Goal: Check status

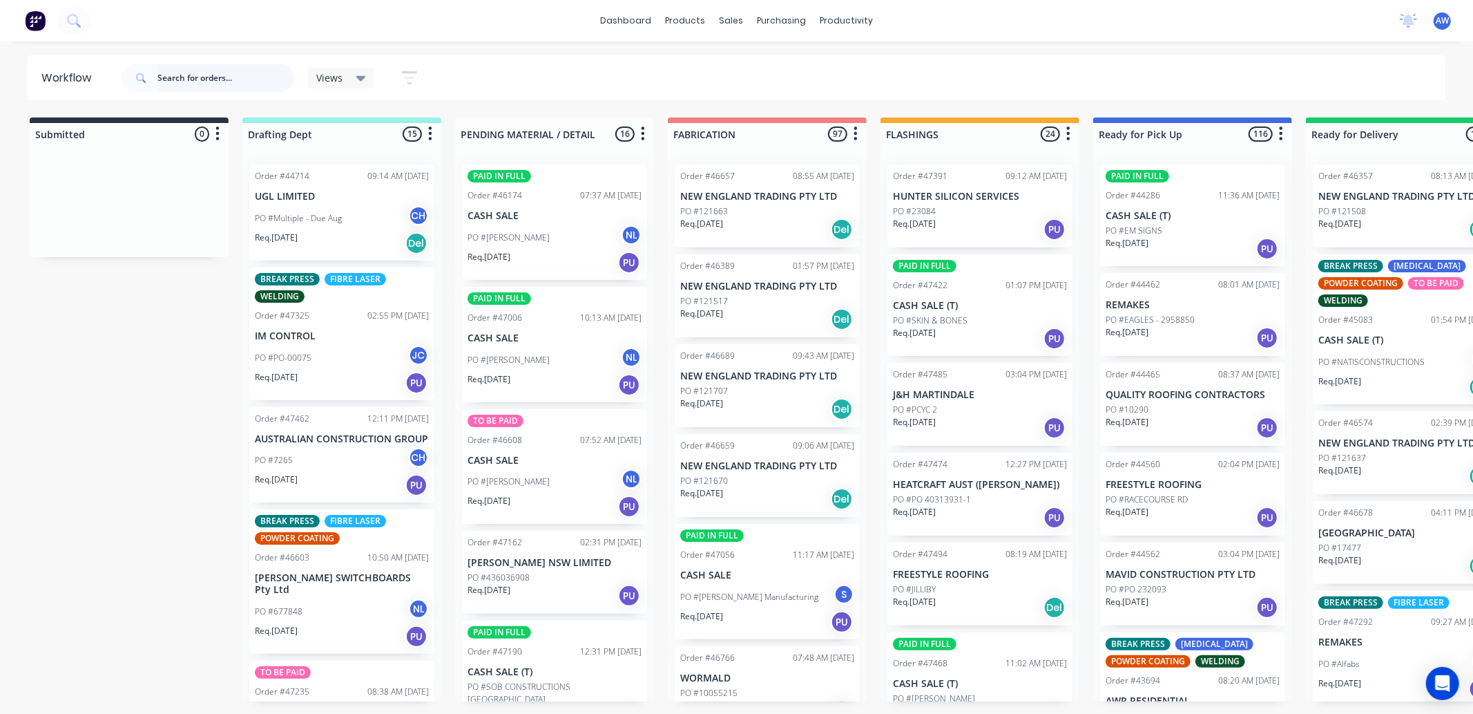
click at [210, 68] on input "text" at bounding box center [225, 78] width 137 height 28
type input "46698"
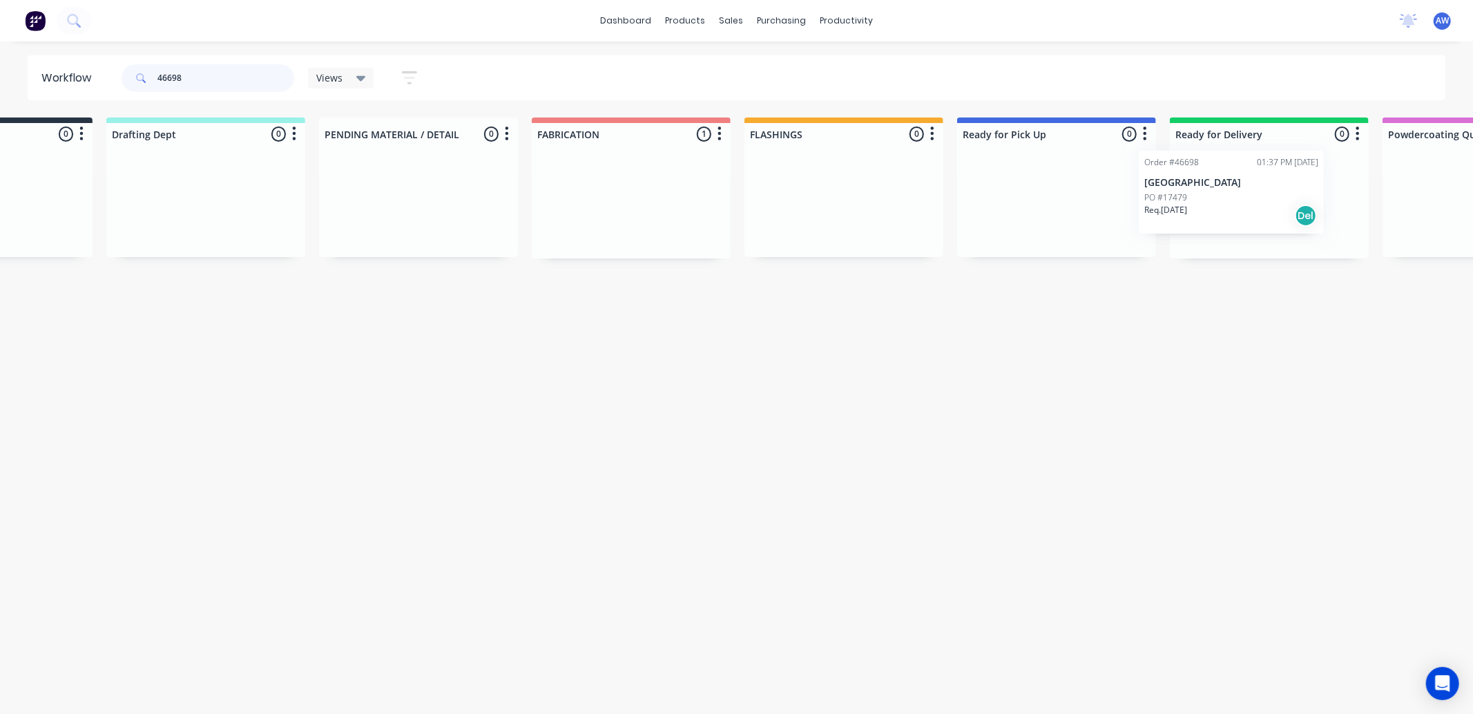
drag, startPoint x: 778, startPoint y: 198, endPoint x: 1245, endPoint y: 186, distance: 467.1
click at [1245, 186] on div "Submitted 0 Sort By Created date Required date Order number Customer name Most …" at bounding box center [1006, 187] width 2304 height 141
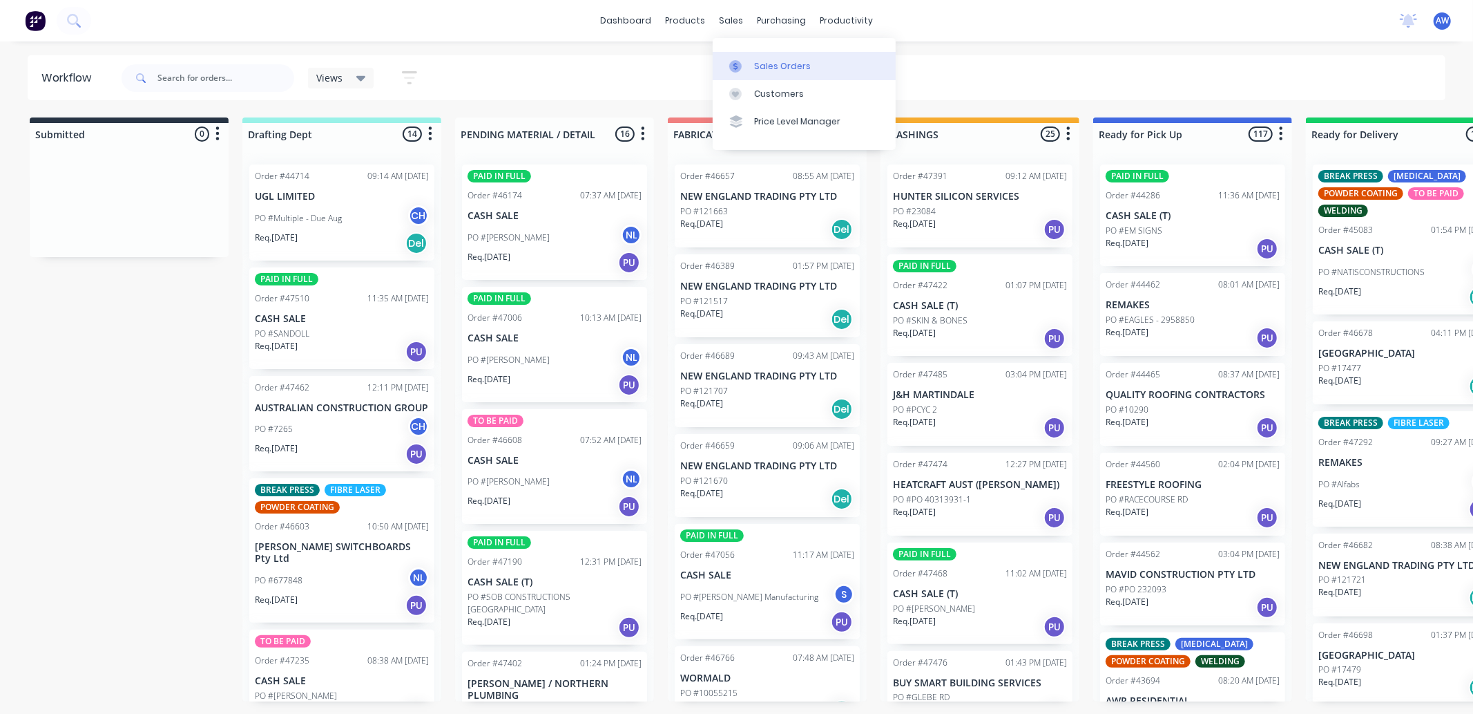
click at [771, 60] on div "Sales Orders" at bounding box center [782, 66] width 57 height 12
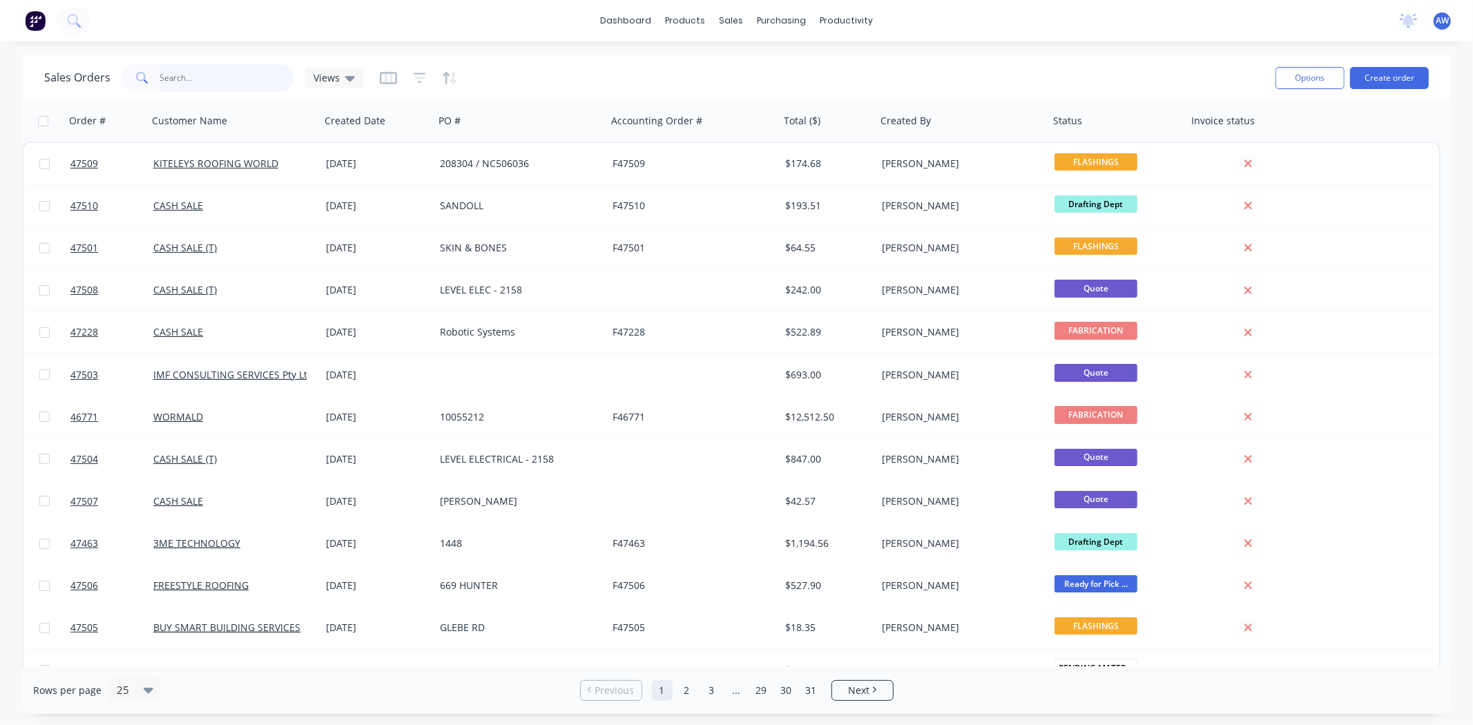
click at [176, 75] on input "text" at bounding box center [227, 78] width 135 height 28
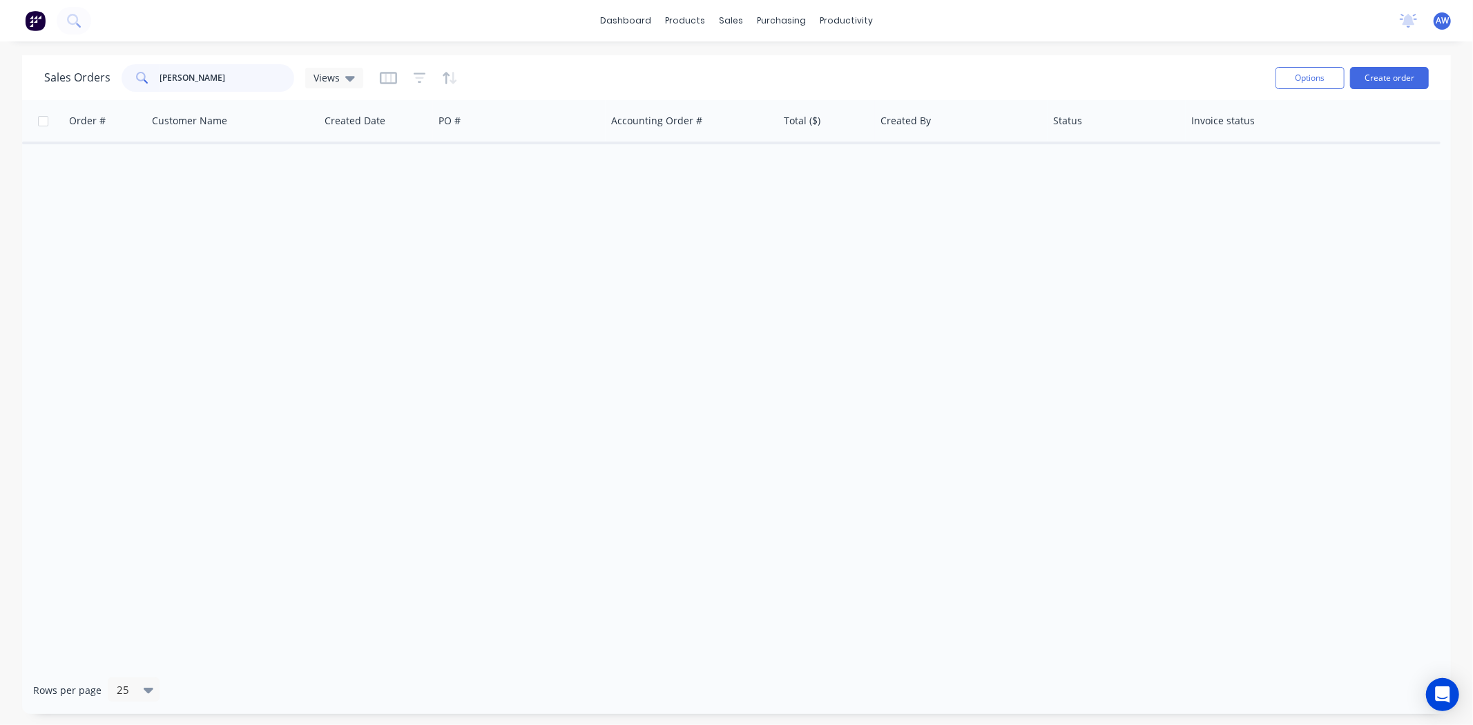
click at [169, 77] on input "rn baker" at bounding box center [227, 78] width 135 height 28
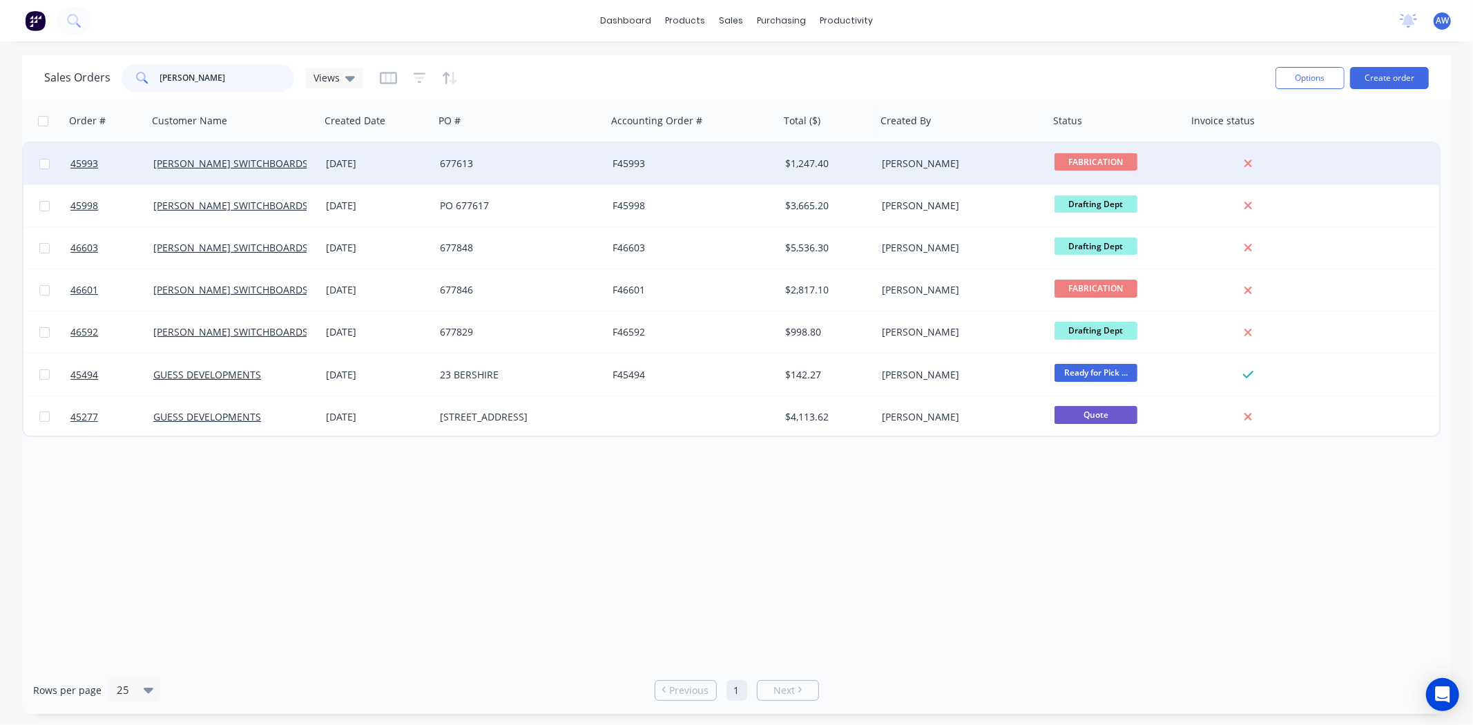
type input "baker"
click at [435, 169] on div "677613" at bounding box center [520, 163] width 173 height 41
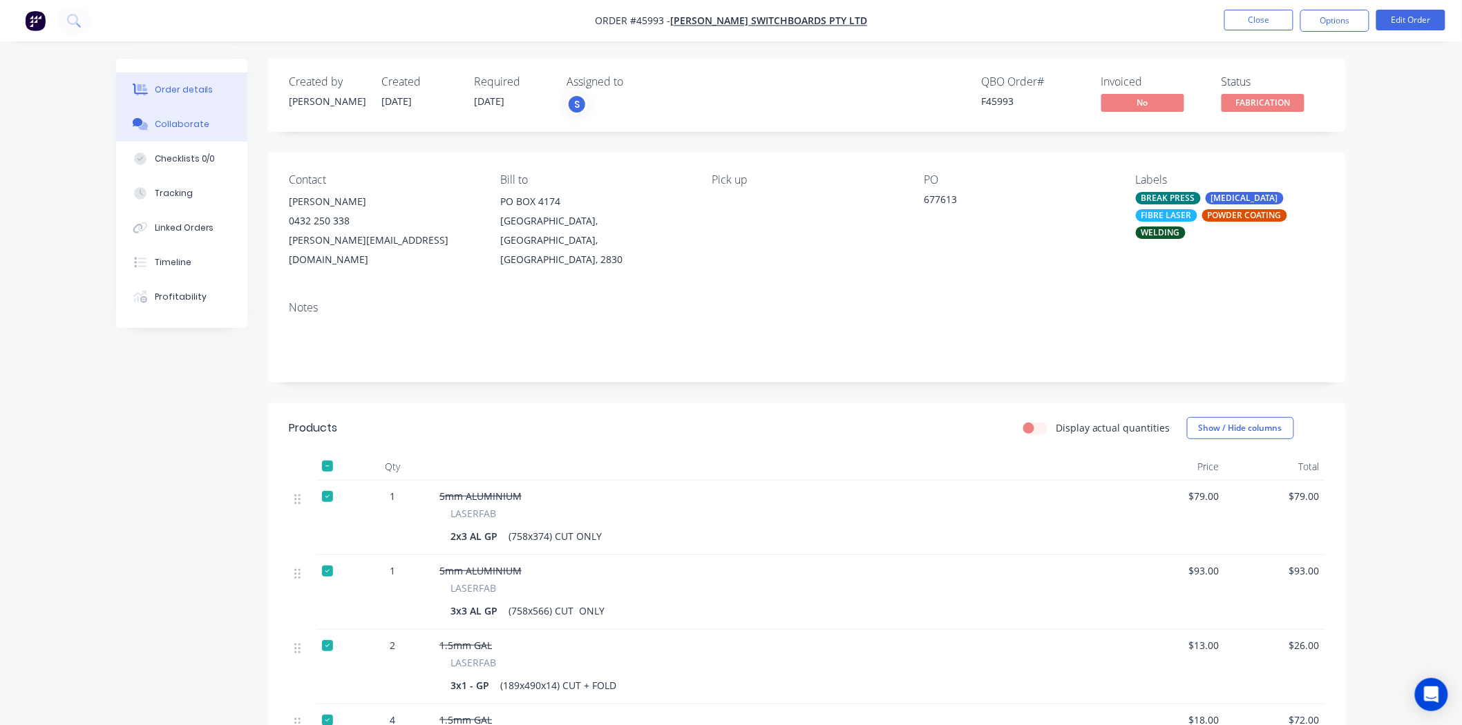
click at [188, 121] on div "Collaborate" at bounding box center [182, 124] width 55 height 12
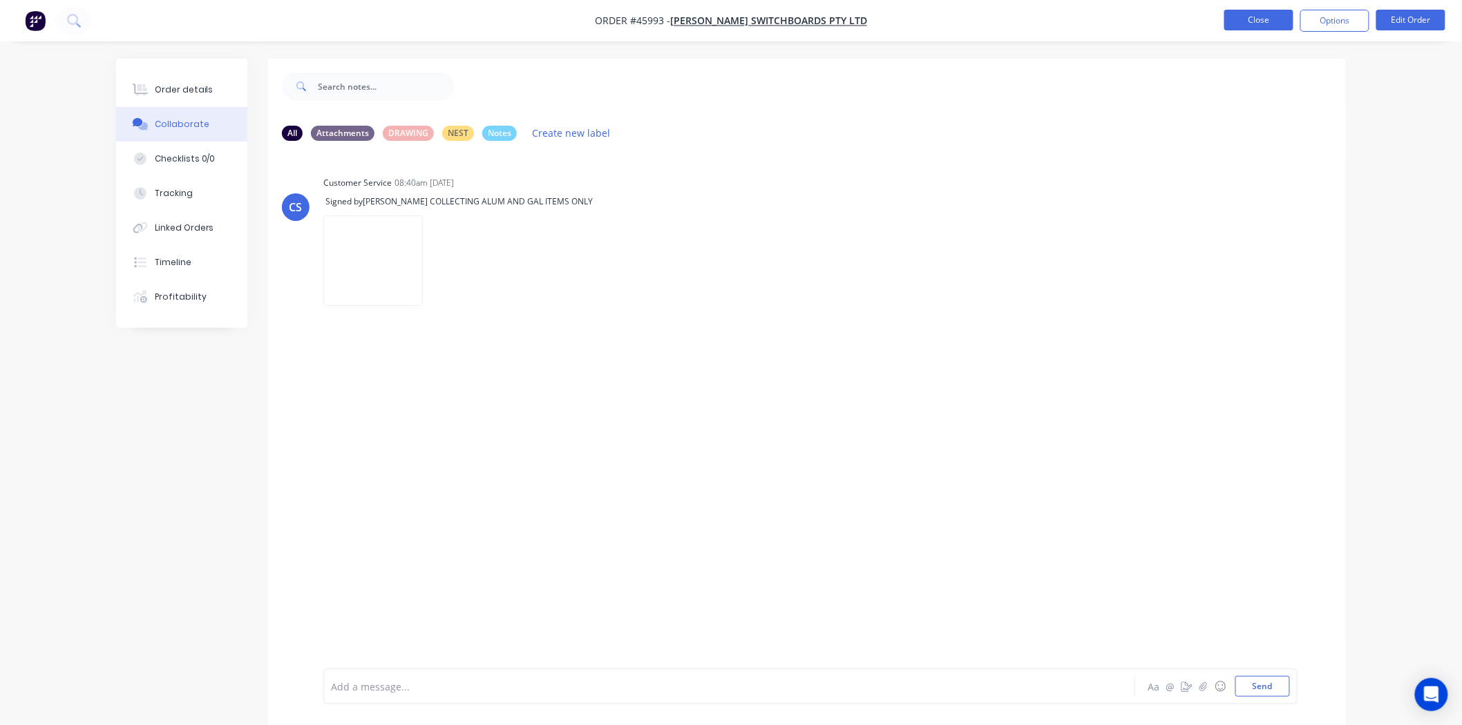
click at [1252, 17] on button "Close" at bounding box center [1258, 20] width 69 height 21
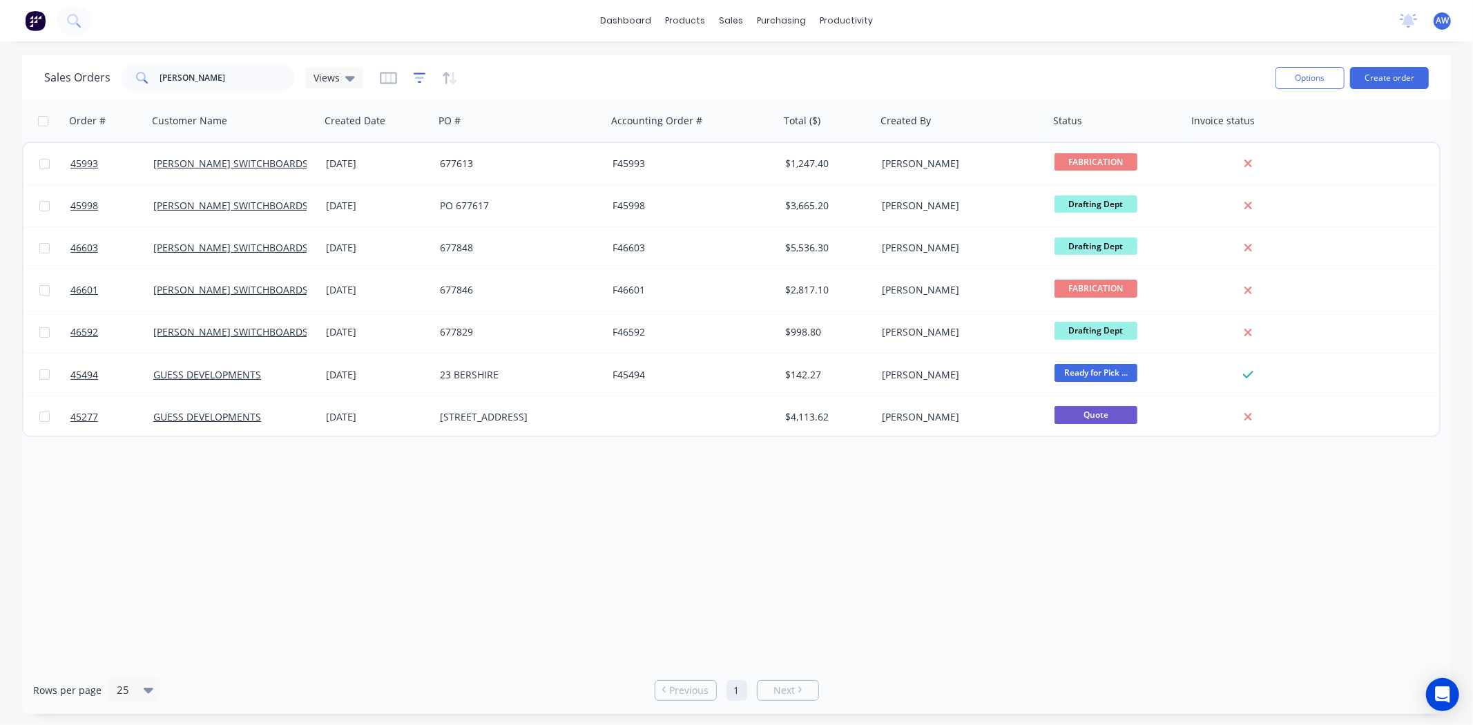
click at [419, 80] on icon "button" at bounding box center [420, 78] width 12 height 14
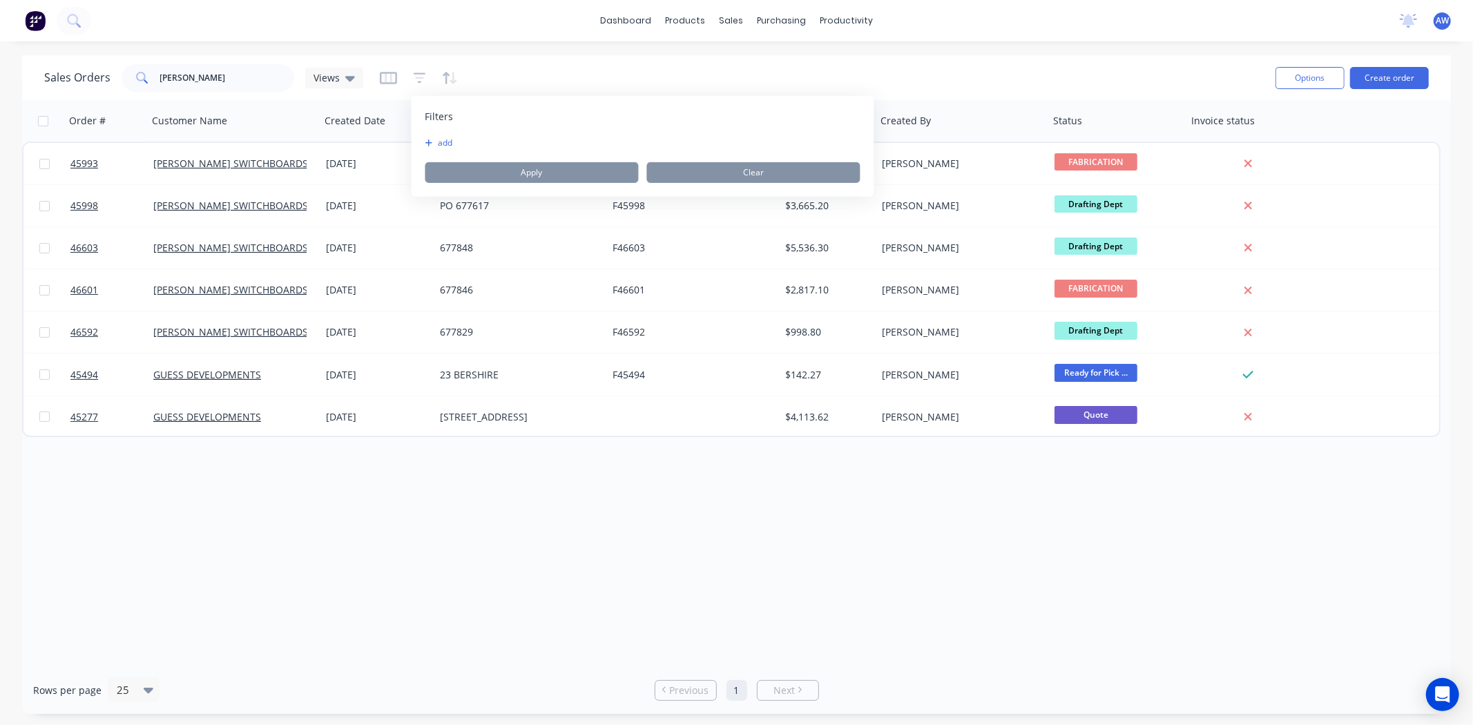
click at [437, 139] on button "add" at bounding box center [442, 142] width 35 height 11
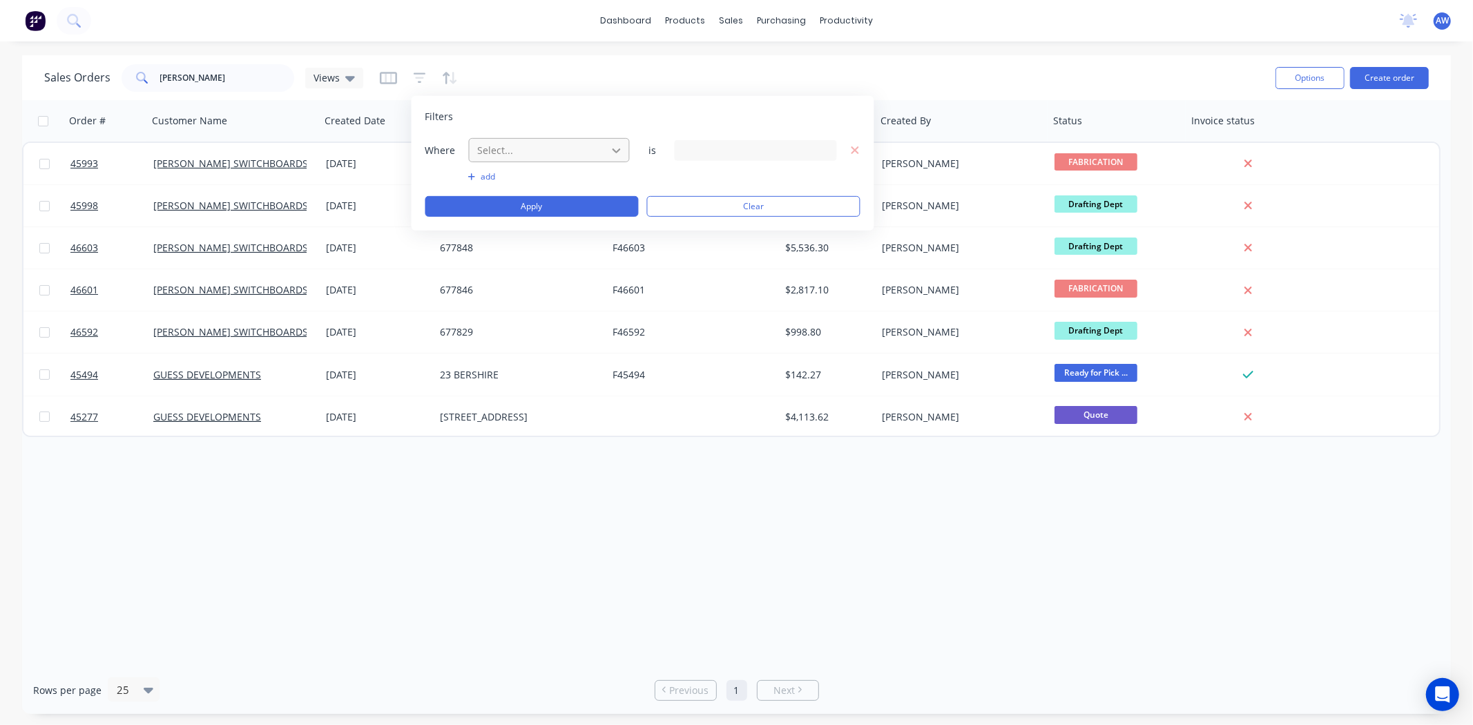
click at [617, 146] on icon at bounding box center [617, 150] width 14 height 14
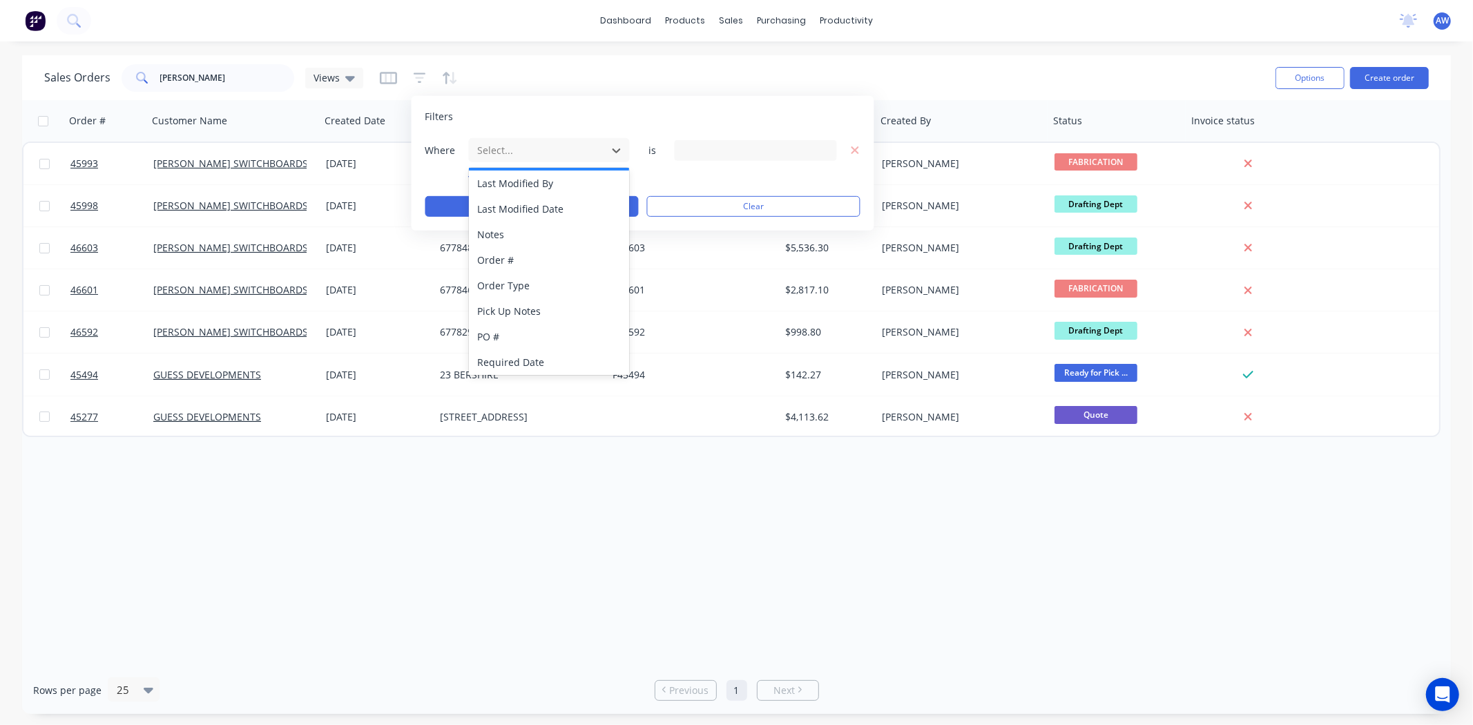
scroll to position [334, 0]
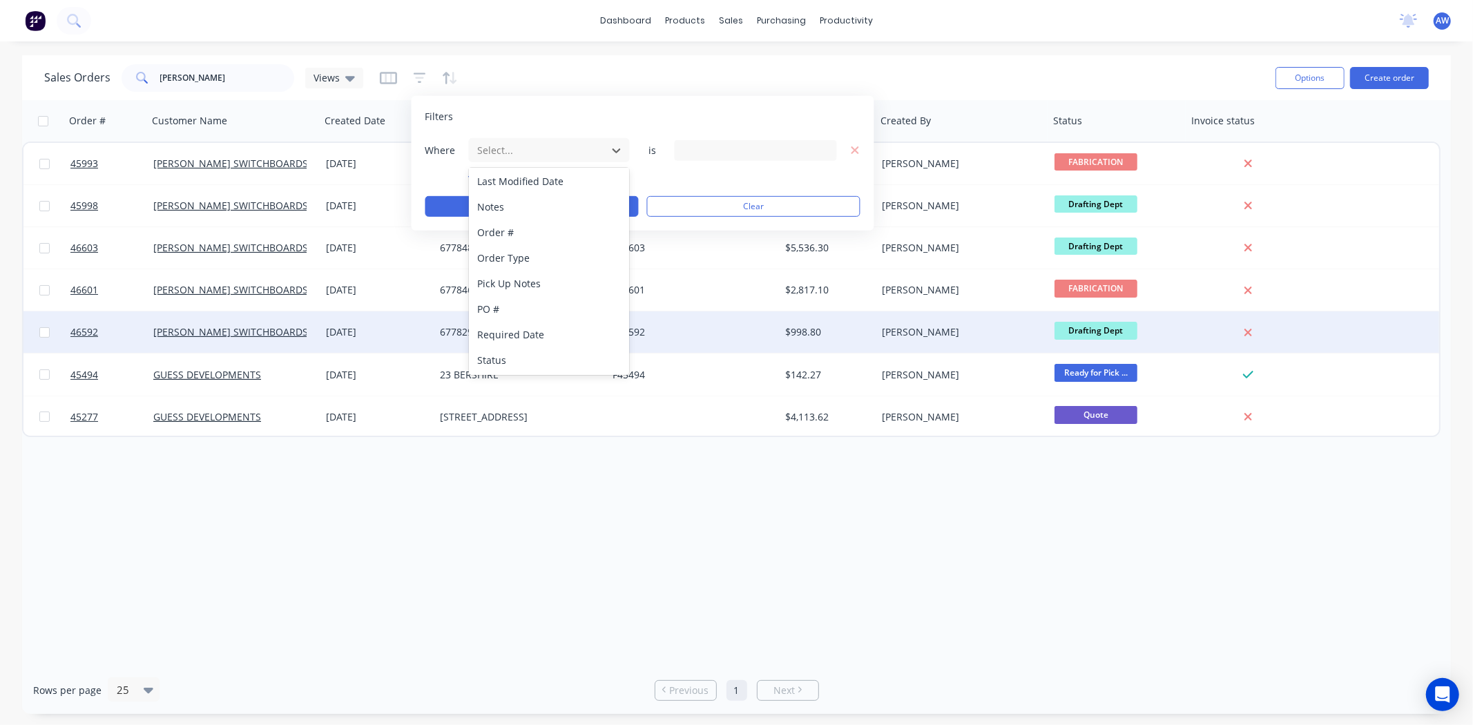
drag, startPoint x: 517, startPoint y: 358, endPoint x: 535, endPoint y: 323, distance: 39.2
click at [518, 357] on div "Status" at bounding box center [549, 360] width 161 height 26
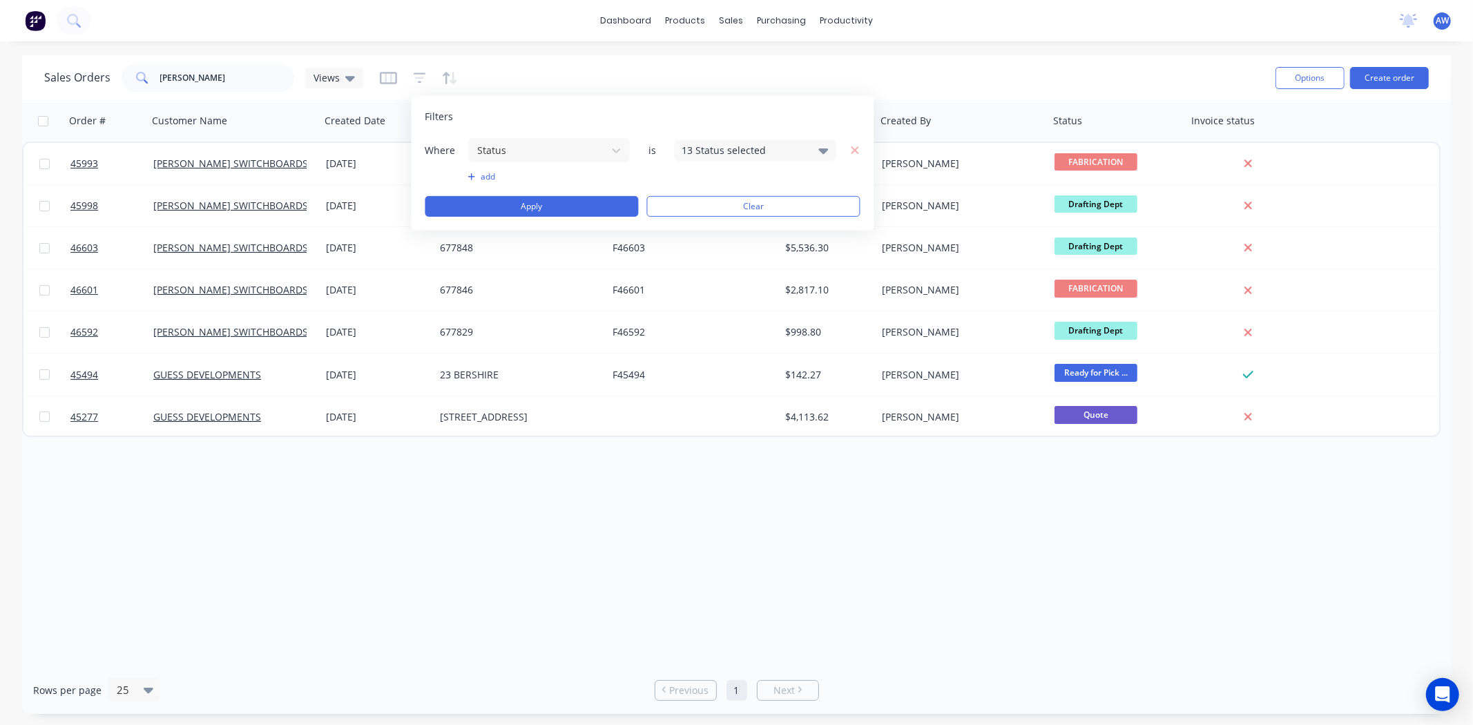
click at [823, 153] on icon at bounding box center [824, 152] width 10 height 6
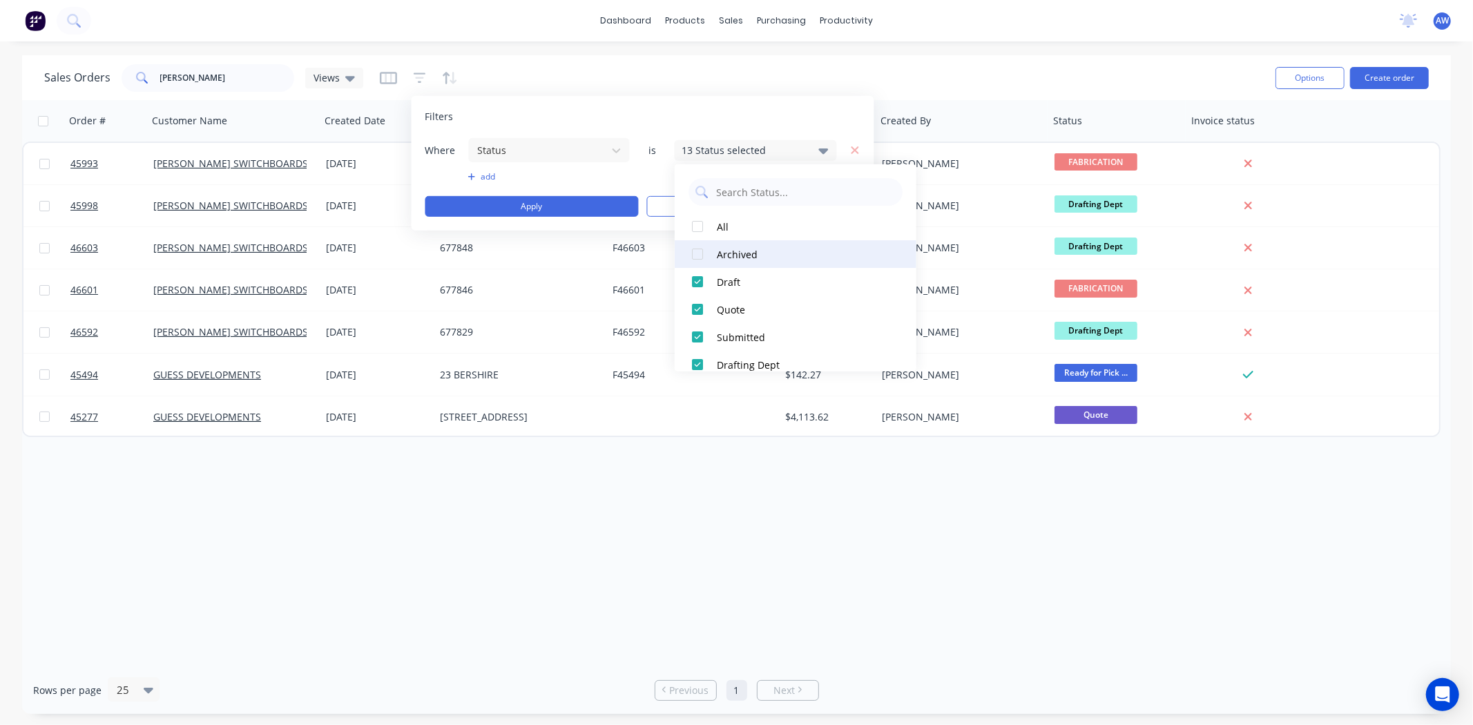
click at [729, 251] on div "Archived" at bounding box center [800, 254] width 166 height 15
click at [230, 70] on input "baker" at bounding box center [227, 78] width 135 height 28
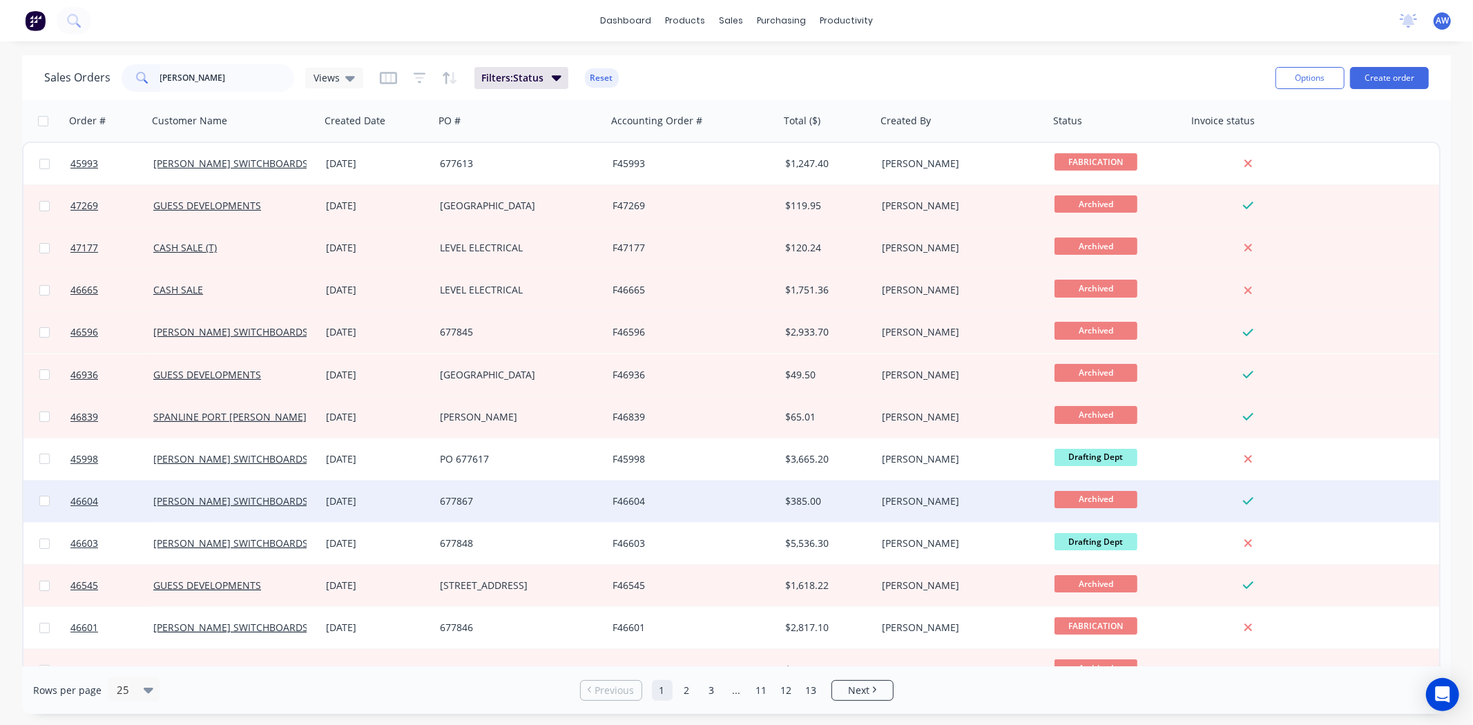
click at [490, 508] on div "677867" at bounding box center [520, 501] width 173 height 41
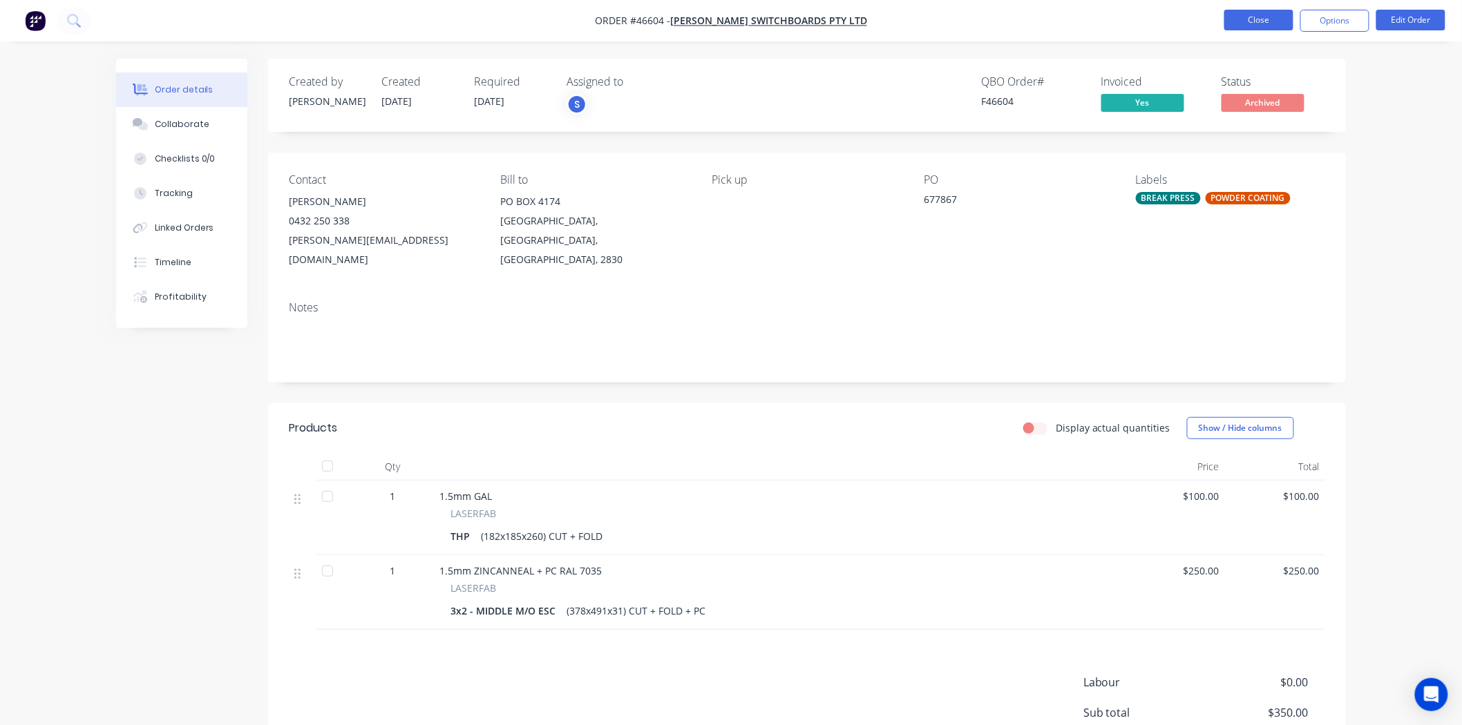
click at [1265, 23] on button "Close" at bounding box center [1258, 20] width 69 height 21
